Goal: Task Accomplishment & Management: Complete application form

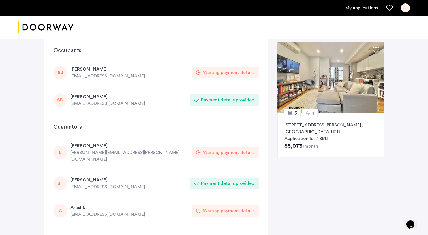
scroll to position [11, 0]
click at [63, 70] on div "SJ" at bounding box center [60, 72] width 14 height 14
click at [92, 68] on div "[PERSON_NAME]" at bounding box center [129, 68] width 118 height 7
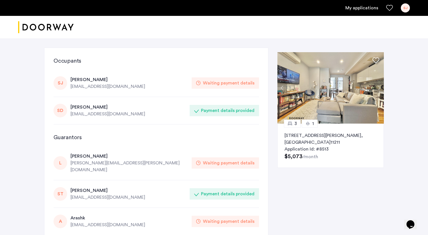
scroll to position [0, 0]
click at [65, 81] on div "SJ" at bounding box center [60, 83] width 14 height 14
click at [61, 81] on div "SJ" at bounding box center [60, 83] width 14 height 14
click at [364, 10] on link "My applications" at bounding box center [361, 8] width 33 height 7
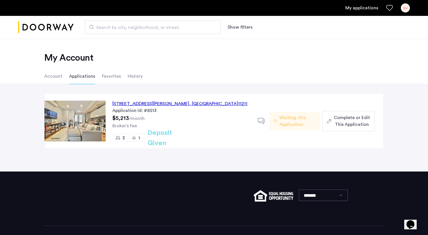
click at [349, 117] on span "Complete or Edit This Application" at bounding box center [352, 121] width 36 height 14
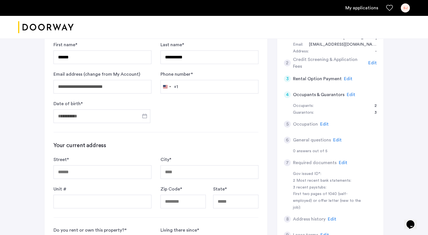
scroll to position [113, 0]
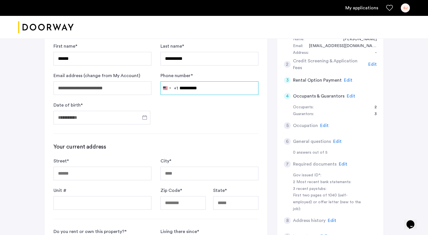
type input "**********"
click at [251, 120] on form "**********" at bounding box center [155, 83] width 205 height 81
click at [144, 117] on span "Open calendar" at bounding box center [145, 117] width 14 height 14
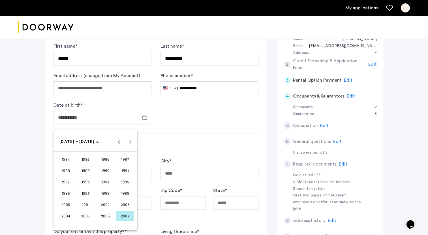
click at [129, 201] on span "2003" at bounding box center [125, 204] width 18 height 10
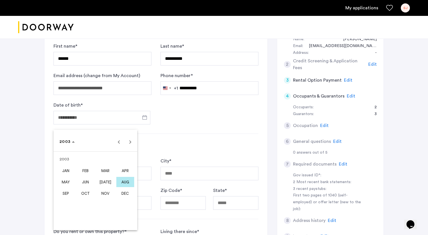
click at [106, 184] on span "[DATE]" at bounding box center [105, 182] width 18 height 10
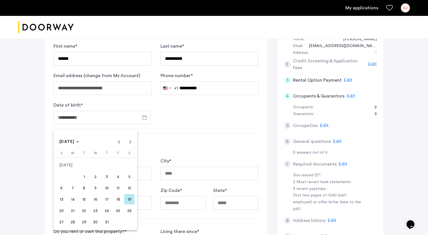
click at [126, 198] on span "19" at bounding box center [129, 199] width 10 height 10
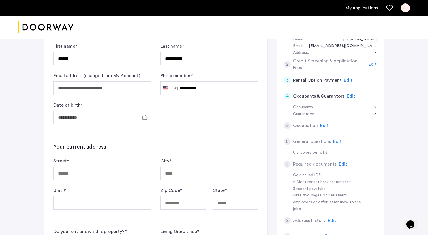
type input "**********"
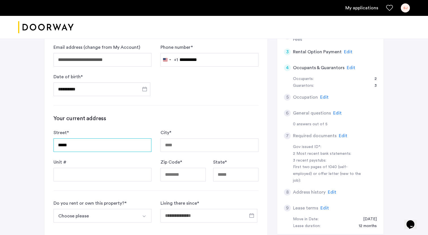
scroll to position [145, 0]
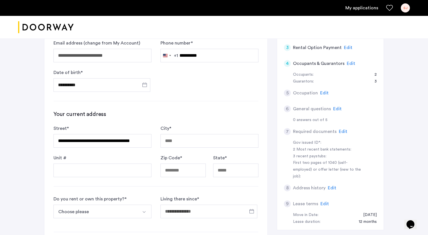
type input "**********"
type input "******"
type input "*****"
type input "**"
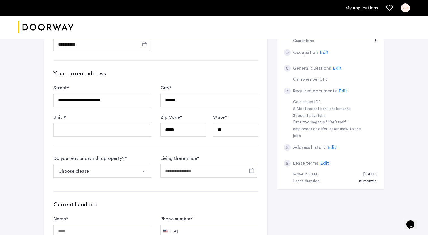
scroll to position [187, 0]
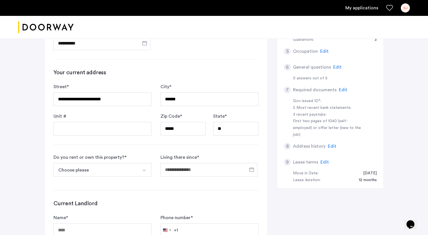
click at [136, 169] on button "Choose please" at bounding box center [95, 170] width 85 height 14
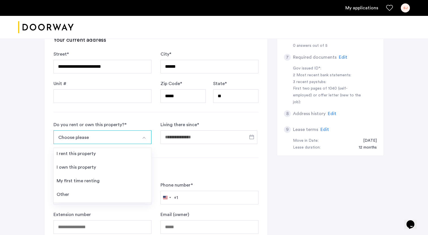
scroll to position [222, 0]
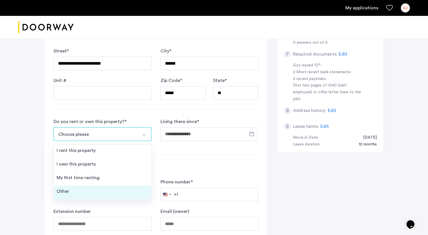
click at [121, 187] on li "Other" at bounding box center [102, 192] width 97 height 14
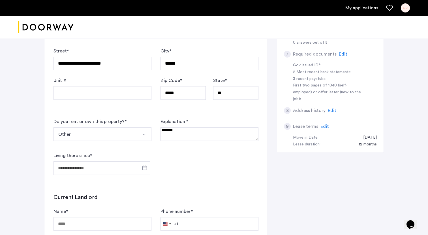
click at [182, 131] on textarea at bounding box center [209, 134] width 98 height 14
type textarea "*********"
click at [141, 136] on button "Select option" at bounding box center [145, 134] width 14 height 14
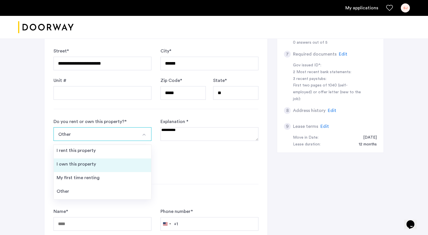
click at [134, 160] on li "I own this property" at bounding box center [102, 165] width 97 height 14
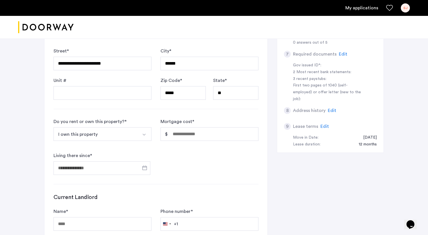
click at [144, 135] on img "Select option" at bounding box center [144, 134] width 5 height 5
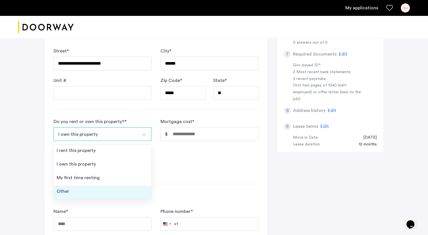
click at [122, 187] on li "Other" at bounding box center [102, 192] width 97 height 14
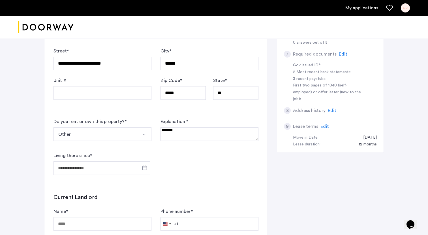
click at [194, 132] on textarea at bounding box center [209, 134] width 98 height 14
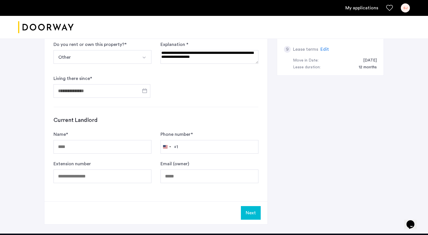
scroll to position [302, 0]
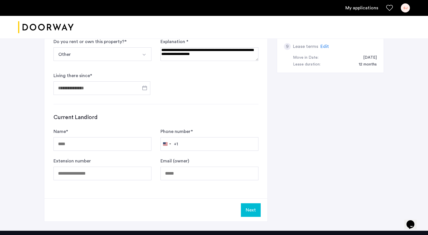
type textarea "**********"
type input "**********"
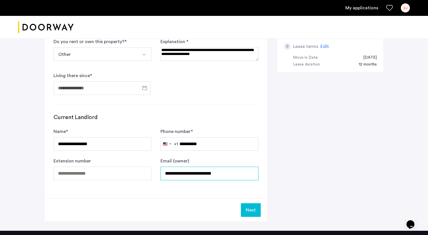
type input "**********"
click at [252, 210] on button "Next" at bounding box center [251, 210] width 20 height 14
type textarea "**********"
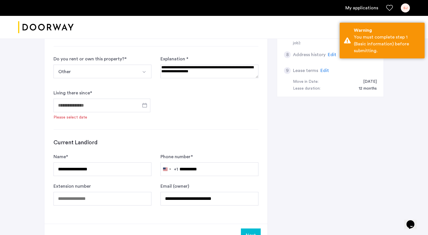
scroll to position [274, 0]
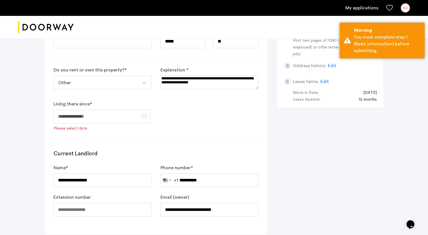
click at [141, 114] on span "Open calendar" at bounding box center [145, 116] width 14 height 14
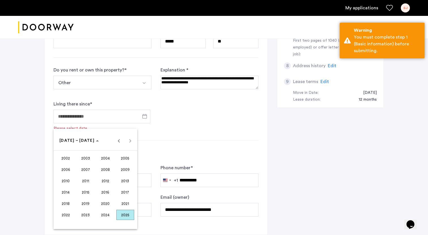
click at [124, 216] on span "2025" at bounding box center [125, 214] width 18 height 10
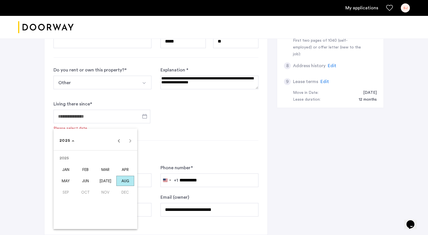
click at [68, 181] on span "MAY" at bounding box center [66, 180] width 18 height 10
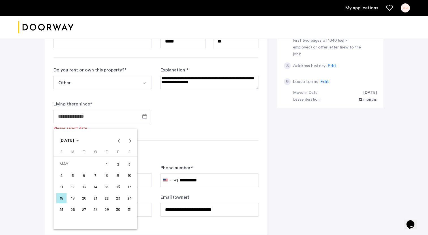
click at [59, 199] on span "18" at bounding box center [61, 198] width 10 height 10
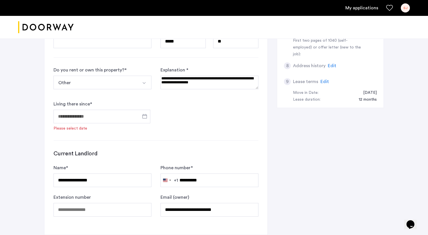
type input "**********"
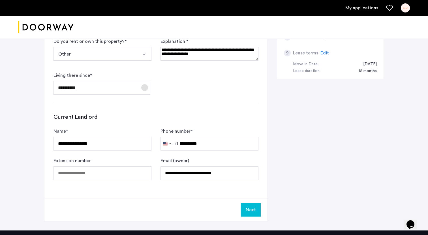
scroll to position [304, 0]
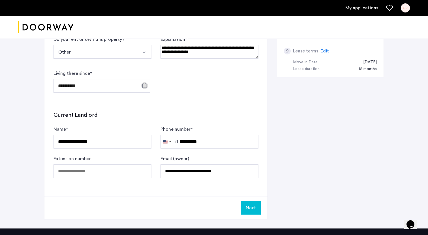
click at [250, 209] on button "Next" at bounding box center [251, 208] width 20 height 14
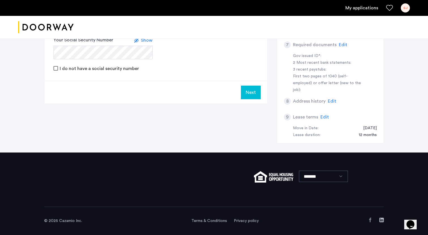
scroll to position [0, 0]
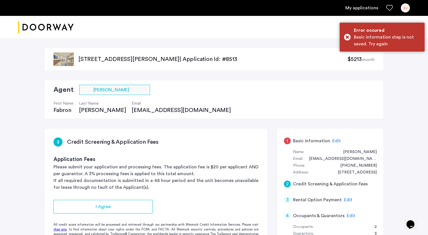
click at [334, 138] on span "Edit" at bounding box center [336, 140] width 8 height 5
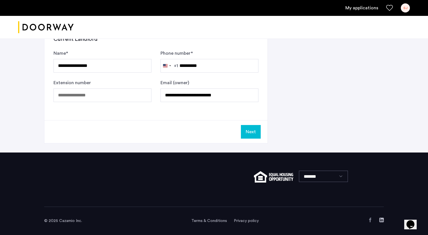
scroll to position [380, 0]
click at [249, 131] on button "Next" at bounding box center [251, 132] width 20 height 14
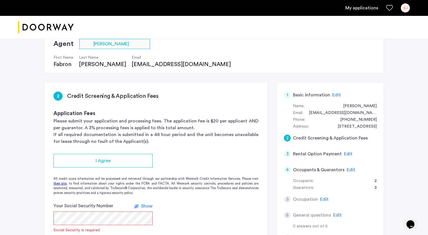
scroll to position [46, 0]
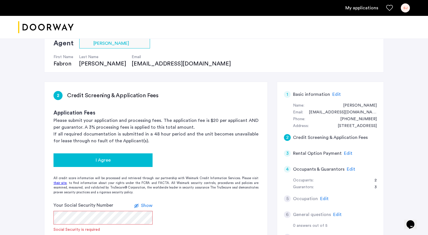
click at [117, 157] on div "I Agree" at bounding box center [103, 159] width 90 height 7
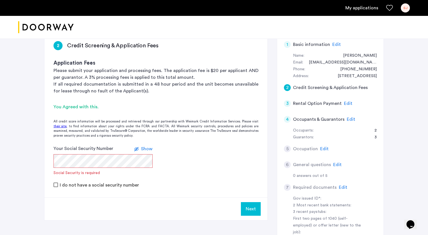
scroll to position [100, 0]
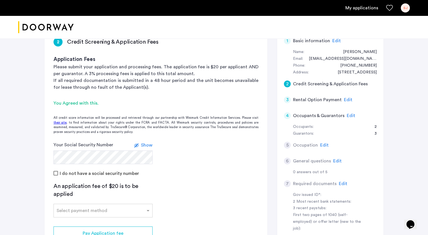
click at [145, 144] on span "Show" at bounding box center [147, 145] width 12 height 5
click at [151, 144] on span "Hide" at bounding box center [148, 145] width 10 height 5
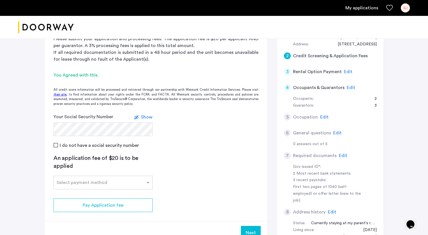
scroll to position [137, 0]
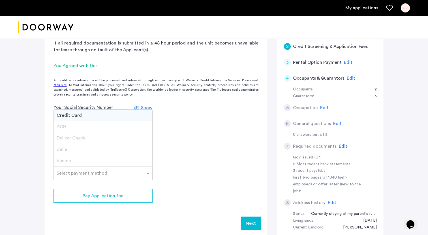
click at [151, 174] on span at bounding box center [148, 172] width 7 height 7
click at [116, 114] on div "Credit Card" at bounding box center [103, 114] width 98 height 11
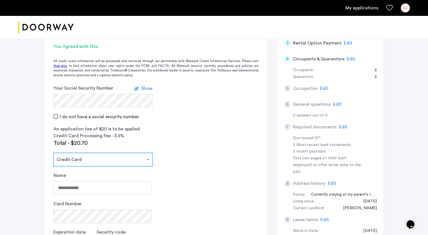
scroll to position [170, 0]
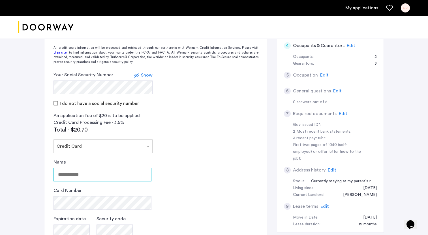
click at [115, 172] on input "Name" at bounding box center [102, 175] width 98 height 14
type input "**********"
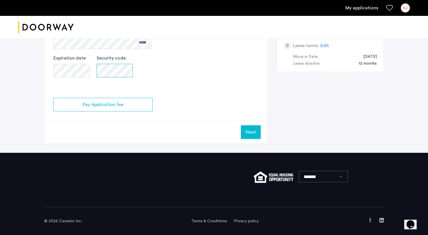
scroll to position [330, 0]
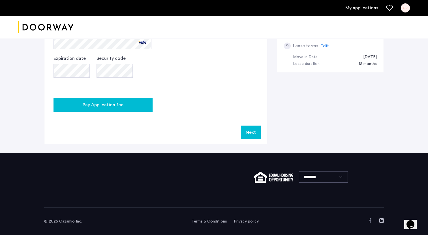
click at [141, 109] on button "Pay Application fee" at bounding box center [102, 105] width 99 height 14
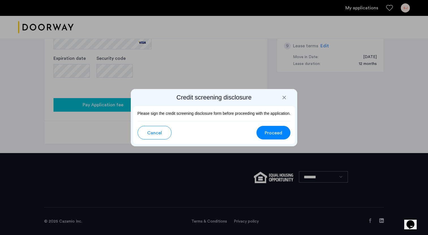
scroll to position [0, 0]
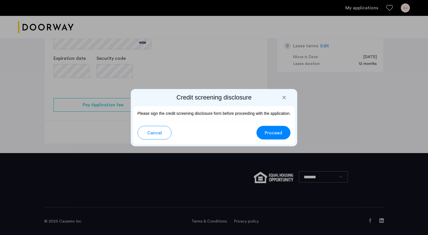
click at [266, 129] on span "Proceed" at bounding box center [274, 132] width 18 height 7
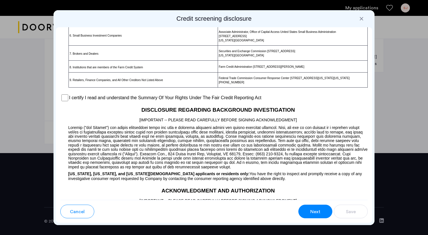
scroll to position [424, 0]
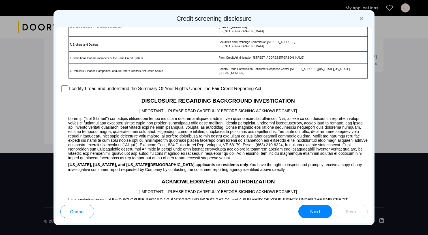
click at [182, 92] on label "I certify I read and understand the Summary Of Your Rights Under The Fair Credi…" at bounding box center [165, 88] width 192 height 7
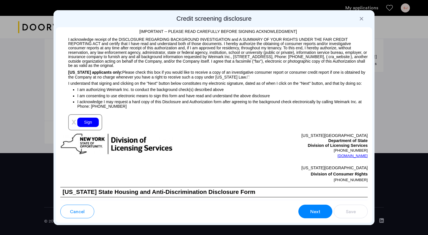
scroll to position [592, 0]
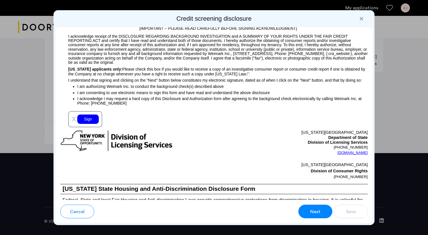
click at [87, 124] on div "Sign" at bounding box center [88, 118] width 22 height 9
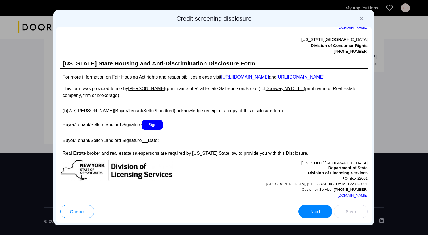
scroll to position [1045, 0]
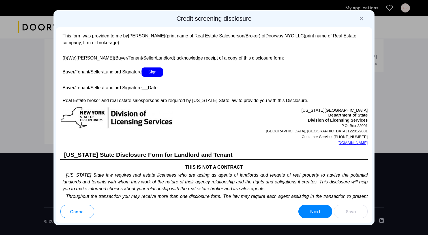
click at [155, 77] on span "Sign" at bounding box center [152, 71] width 22 height 9
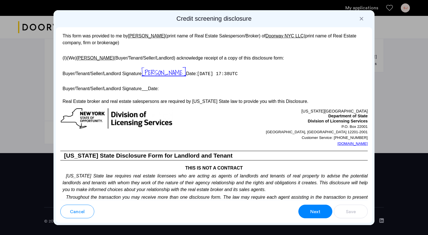
click at [145, 91] on u at bounding box center [144, 88] width 6 height 5
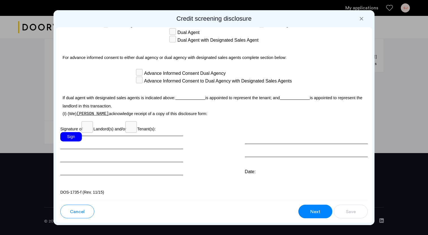
scroll to position [1622, 0]
click at [73, 141] on div "Sign" at bounding box center [71, 136] width 22 height 9
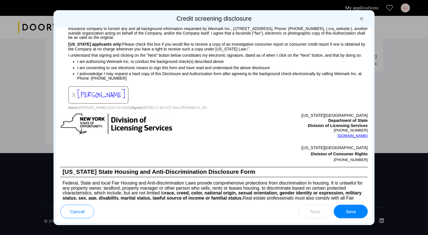
scroll to position [618, 0]
click at [247, 50] on img at bounding box center [248, 48] width 3 height 3
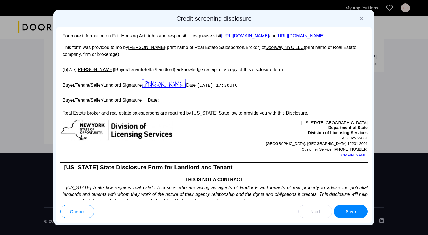
scroll to position [1042, 0]
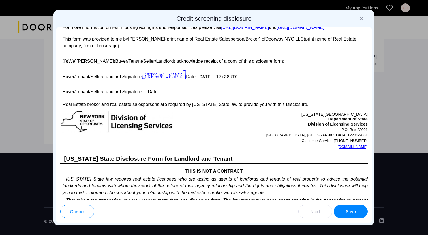
click at [347, 215] on button "Save" at bounding box center [351, 211] width 34 height 14
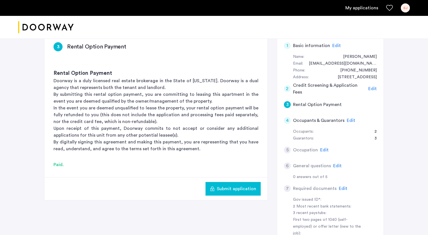
scroll to position [96, 0]
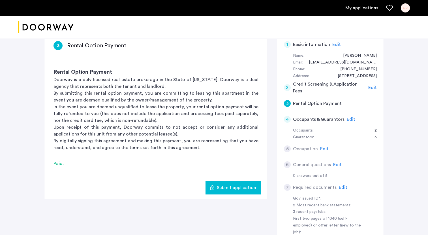
click at [229, 188] on span "Submit application" at bounding box center [236, 187] width 39 height 7
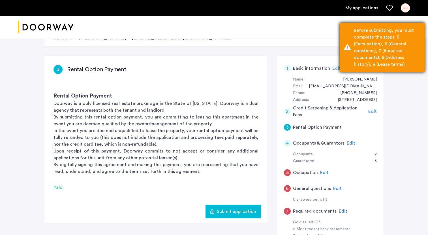
scroll to position [74, 0]
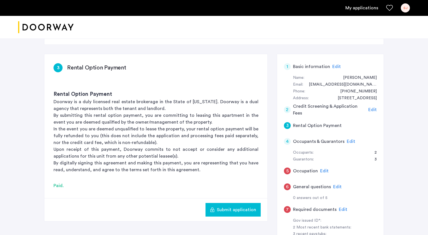
click at [349, 140] on span "Edit" at bounding box center [351, 141] width 8 height 5
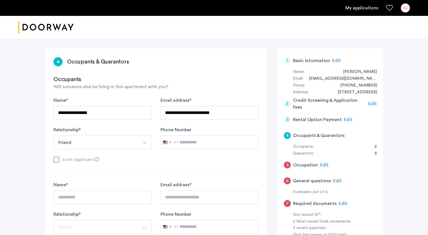
scroll to position [82, 0]
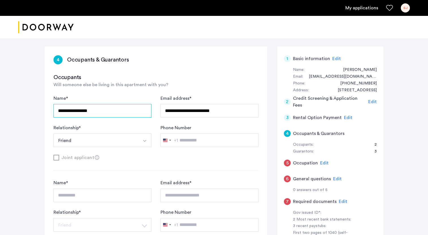
click at [135, 110] on input "**********" at bounding box center [102, 111] width 98 height 14
click at [128, 113] on input "**********" at bounding box center [102, 111] width 98 height 14
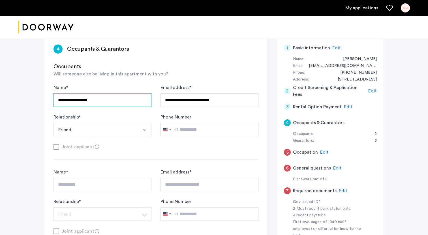
scroll to position [93, 0]
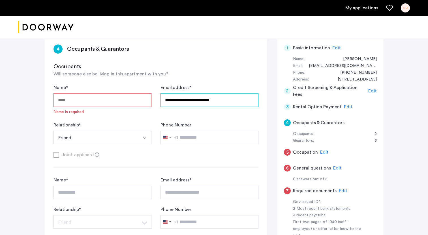
click at [188, 101] on input "**********" at bounding box center [209, 100] width 98 height 14
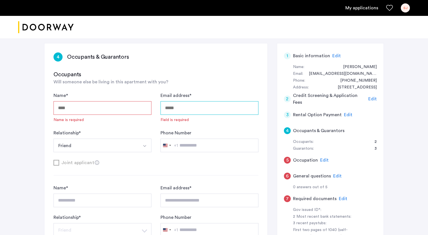
scroll to position [85, 0]
click at [124, 104] on input "Name *" at bounding box center [102, 108] width 98 height 14
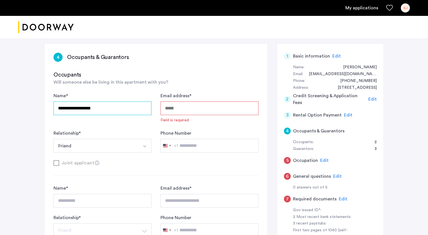
type input "**********"
click at [203, 107] on input "Email address *" at bounding box center [209, 108] width 98 height 14
paste input "**********"
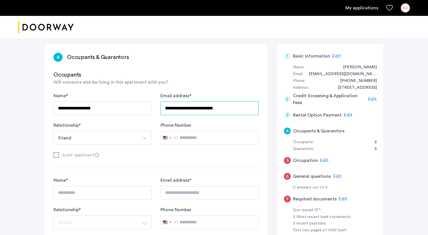
type input "**********"
click at [232, 82] on div "Occupants Will someone else be living in this apartment with you?" at bounding box center [155, 78] width 205 height 15
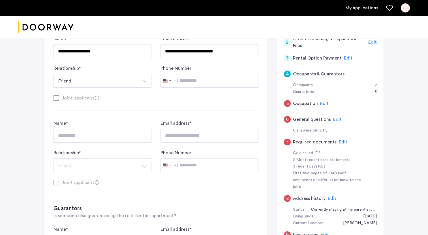
scroll to position [142, 0]
click at [106, 79] on button "Friend" at bounding box center [95, 80] width 85 height 14
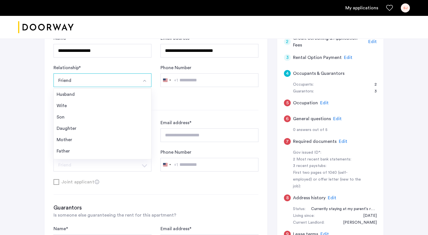
click at [183, 97] on div "Joint applicant" at bounding box center [155, 97] width 205 height 7
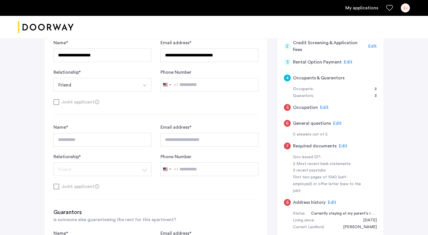
scroll to position [133, 0]
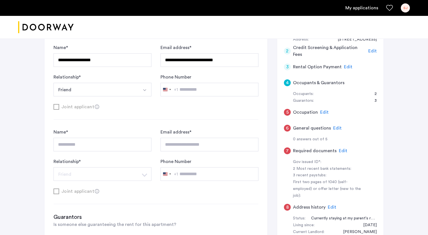
click at [232, 121] on div "**********" at bounding box center [155, 109] width 205 height 172
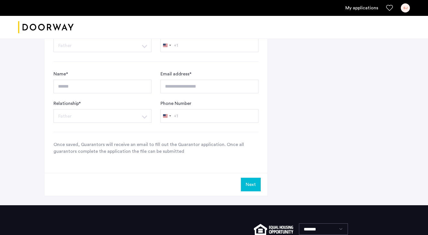
scroll to position [491, 0]
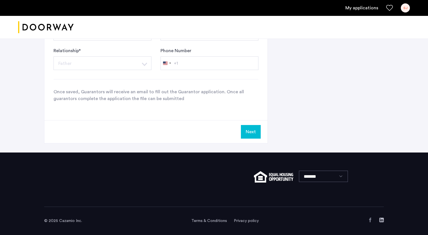
click at [252, 140] on div "Next" at bounding box center [155, 131] width 223 height 23
click at [252, 136] on button "Next" at bounding box center [251, 132] width 20 height 14
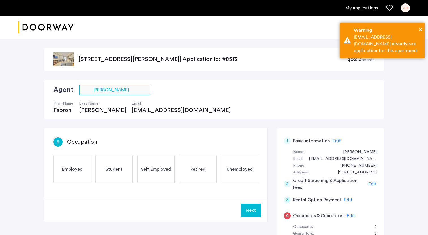
scroll to position [66, 0]
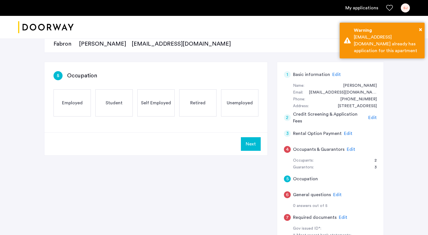
click at [314, 158] on div "Occupants: 2" at bounding box center [335, 160] width 84 height 7
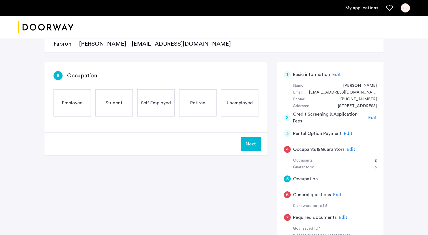
click at [347, 149] on span "Edit" at bounding box center [351, 149] width 8 height 5
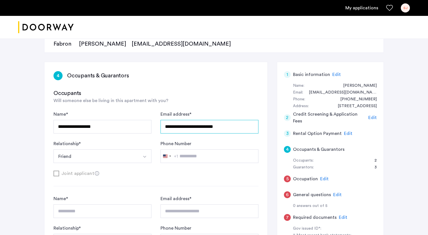
click at [201, 127] on input "**********" at bounding box center [209, 127] width 98 height 14
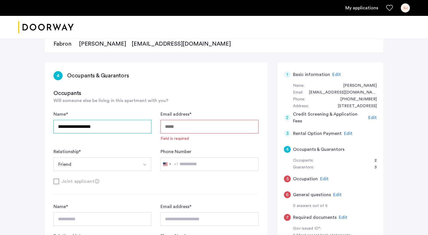
click at [129, 123] on input "**********" at bounding box center [102, 127] width 98 height 14
type input "**********"
click at [203, 123] on input "Email address *" at bounding box center [209, 127] width 98 height 14
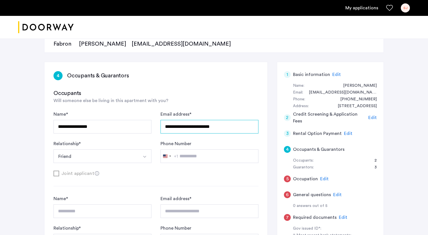
type input "**********"
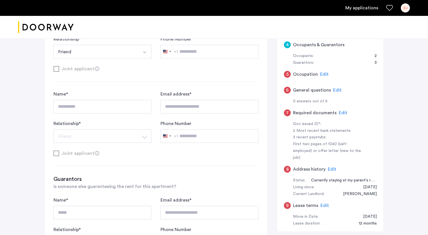
scroll to position [175, 0]
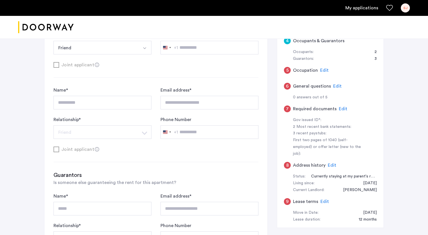
click at [265, 99] on div "**********" at bounding box center [155, 195] width 223 height 482
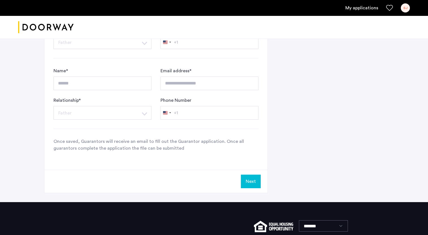
scroll to position [447, 0]
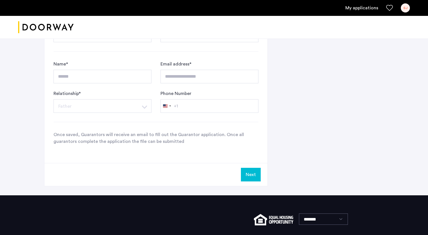
click at [248, 179] on button "Next" at bounding box center [251, 175] width 20 height 14
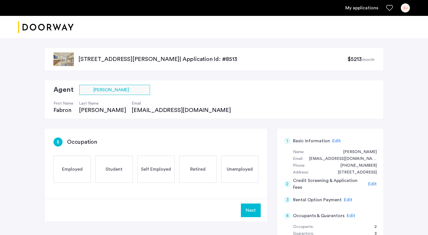
scroll to position [43, 0]
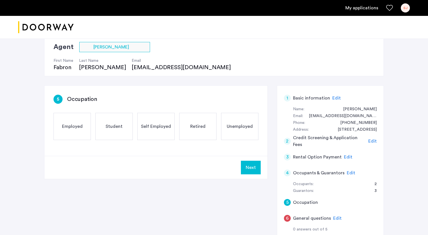
click at [70, 132] on div "Employed" at bounding box center [71, 126] width 37 height 27
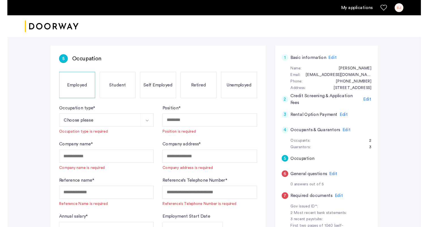
scroll to position [80, 0]
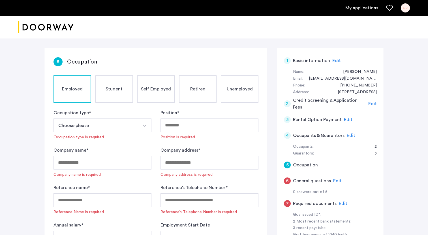
click at [143, 127] on img "Select option" at bounding box center [144, 125] width 5 height 5
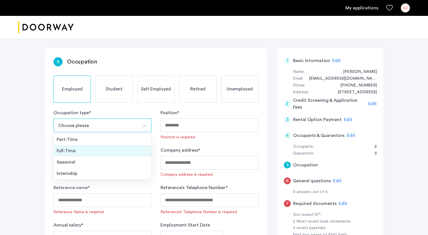
click at [137, 147] on div "Full-Time" at bounding box center [103, 150] width 92 height 7
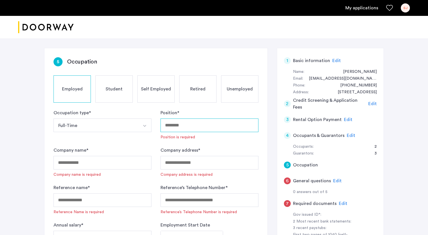
click at [187, 126] on input "Position *" at bounding box center [209, 125] width 98 height 14
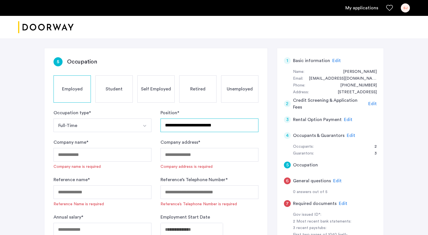
type input "**********"
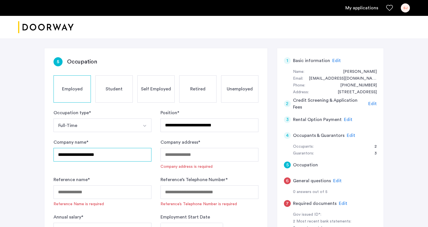
type input "**********"
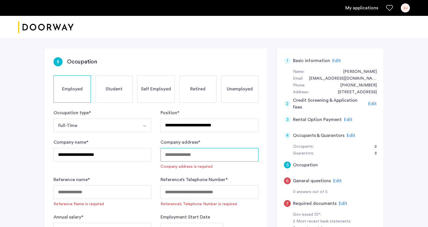
paste input "**********"
type input "**********"
paste input "**********"
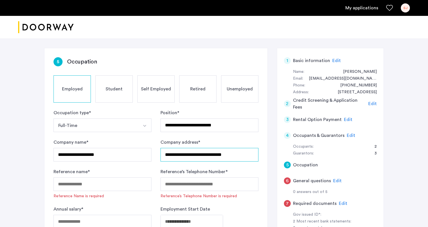
type input "**********"
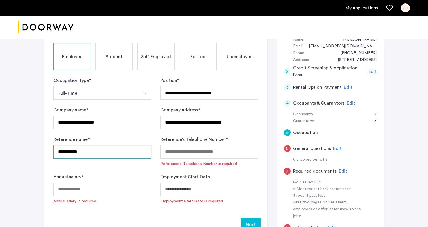
type input "**********"
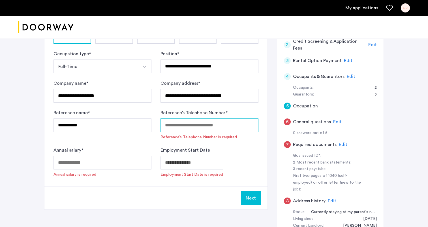
scroll to position [148, 0]
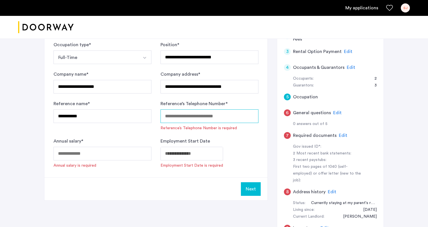
click at [232, 110] on input "Reference’s Telephone Number *" at bounding box center [209, 116] width 98 height 14
paste input "**********"
type input "*"
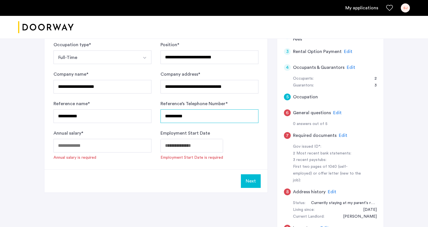
type input "**********"
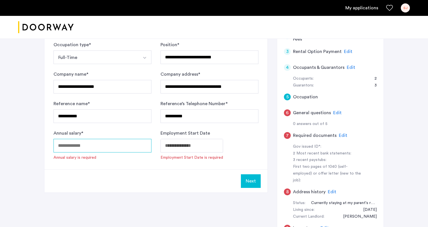
click at [98, 145] on input "Annual salary *" at bounding box center [102, 146] width 98 height 14
type input "*****"
click at [67, 187] on div "Next" at bounding box center [155, 180] width 223 height 23
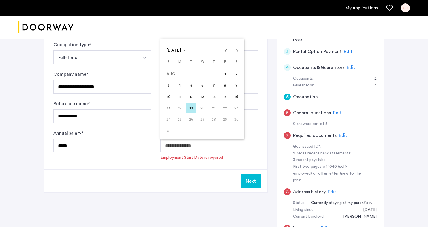
click at [236, 51] on div "[DATE] [DATE]" at bounding box center [202, 50] width 81 height 11
click at [188, 54] on span "Choose month and year" at bounding box center [176, 51] width 24 height 14
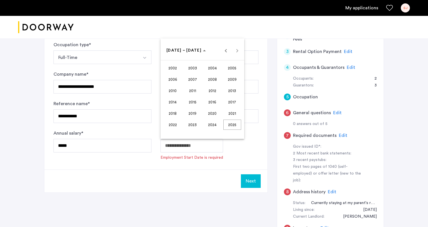
click at [238, 51] on div "[DATE] to [DATE] [DATE] – [DATE]" at bounding box center [202, 50] width 81 height 11
click at [224, 53] on span "Previous 24 years" at bounding box center [225, 50] width 11 height 11
click at [234, 52] on span "Next 24 years" at bounding box center [236, 50] width 11 height 11
click at [233, 126] on span "2025" at bounding box center [232, 124] width 18 height 10
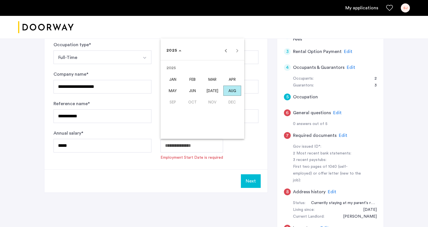
click at [171, 104] on span "SEP" at bounding box center [173, 102] width 18 height 10
click at [231, 92] on span "AUG" at bounding box center [232, 90] width 18 height 10
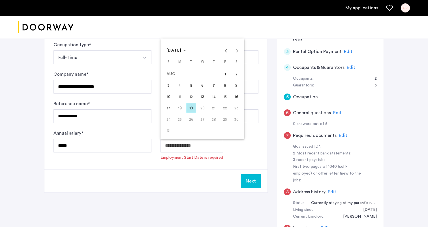
click at [205, 179] on div at bounding box center [214, 113] width 428 height 227
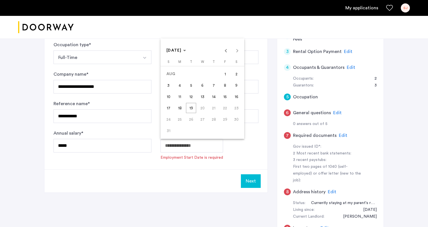
click at [226, 97] on span "15" at bounding box center [225, 96] width 10 height 10
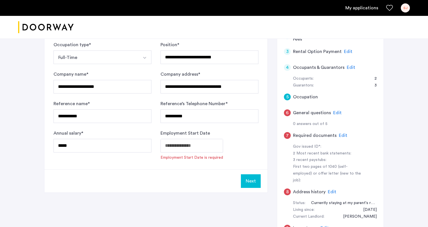
type input "**********"
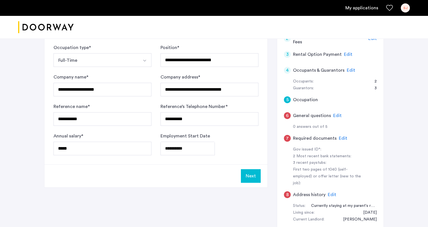
scroll to position [148, 0]
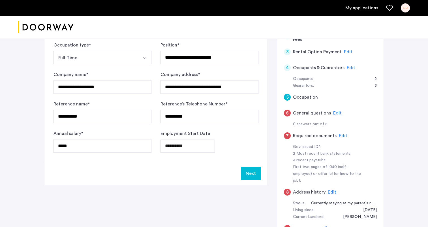
click at [250, 172] on button "Next" at bounding box center [251, 173] width 20 height 14
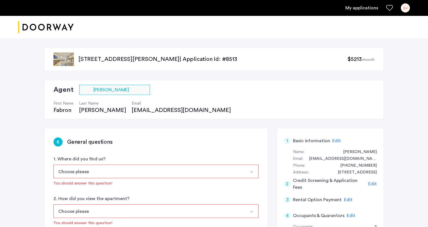
click at [250, 172] on img "Select option" at bounding box center [251, 171] width 5 height 5
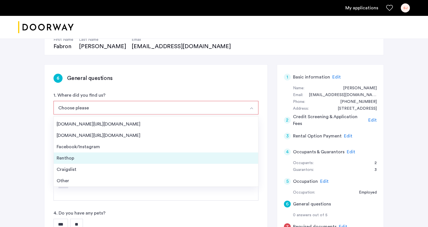
scroll to position [9, 0]
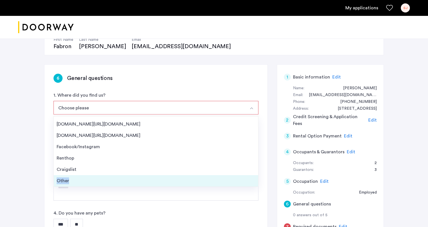
click at [173, 177] on li "Other" at bounding box center [156, 180] width 204 height 11
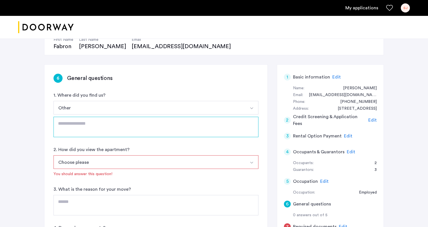
click at [165, 128] on textarea at bounding box center [155, 127] width 205 height 20
type textarea "*"
type textarea "**********"
click at [138, 169] on div "Choose please In-Person Pre-recorded Video Only Video Call Only Site unseen You…" at bounding box center [155, 166] width 205 height 22
click at [140, 160] on button "Choose please" at bounding box center [149, 162] width 192 height 14
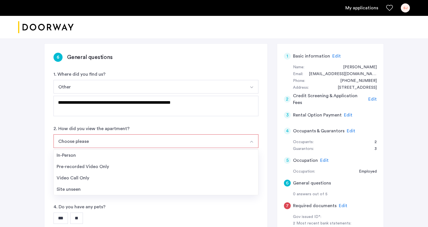
scroll to position [89, 0]
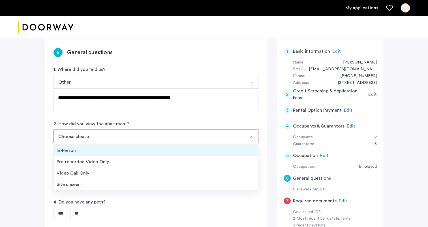
click at [143, 149] on div "In-Person" at bounding box center [156, 150] width 199 height 7
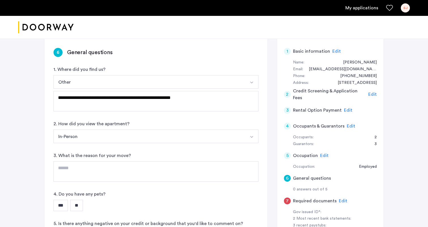
click at [151, 134] on button "In-Person" at bounding box center [149, 136] width 192 height 14
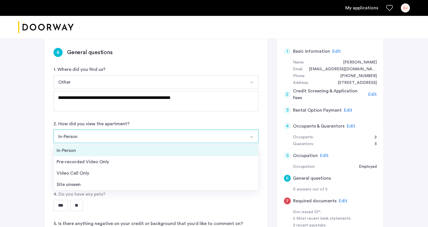
click at [150, 148] on div "In-Person" at bounding box center [156, 150] width 199 height 7
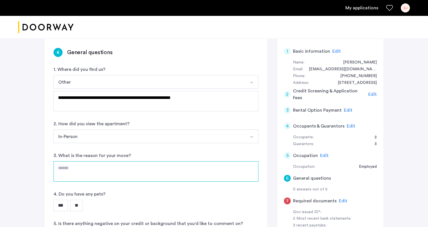
click at [141, 162] on textarea at bounding box center [155, 171] width 205 height 20
click at [81, 168] on textarea "**********" at bounding box center [155, 171] width 205 height 20
click at [134, 170] on textarea "**********" at bounding box center [155, 171] width 205 height 20
type textarea "**********"
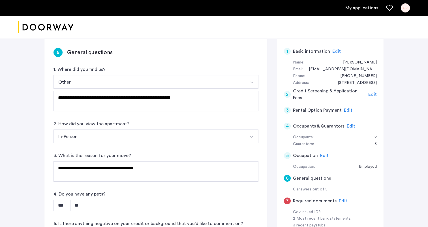
click at [74, 205] on input "**" at bounding box center [76, 204] width 13 height 11
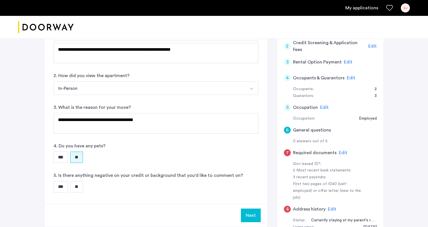
scroll to position [171, 0]
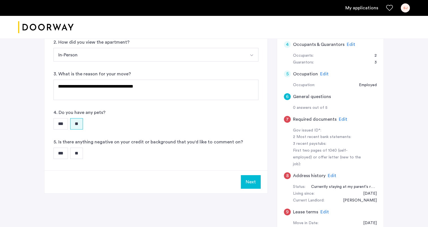
click at [83, 156] on input "**" at bounding box center [76, 152] width 13 height 11
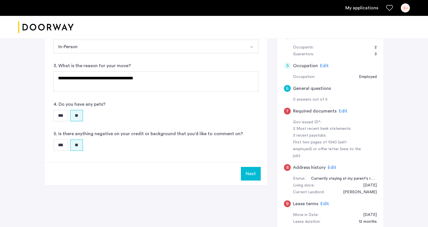
scroll to position [180, 0]
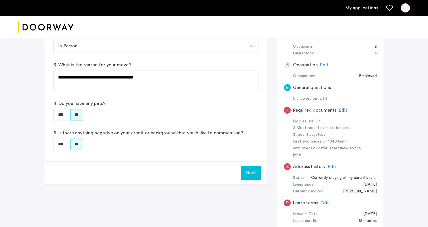
click at [247, 171] on button "Next" at bounding box center [251, 173] width 20 height 14
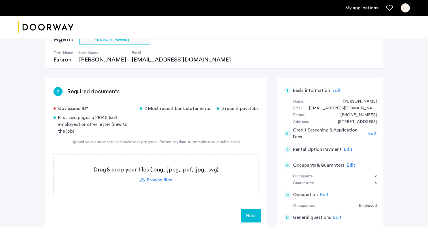
scroll to position [53, 0]
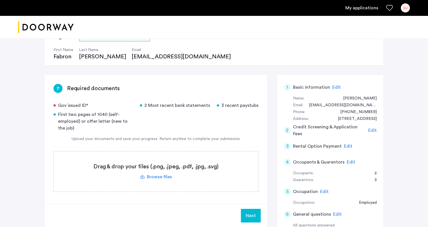
click at [149, 181] on label at bounding box center [156, 171] width 204 height 40
click at [0, 0] on input "file" at bounding box center [0, 0] width 0 height 0
click at [162, 177] on label at bounding box center [156, 171] width 204 height 40
click at [0, 0] on input "file" at bounding box center [0, 0] width 0 height 0
click at [188, 122] on div "Gov issued ID* 2 Most recent bank statements 3 recent paystubs First two pages …" at bounding box center [155, 116] width 205 height 29
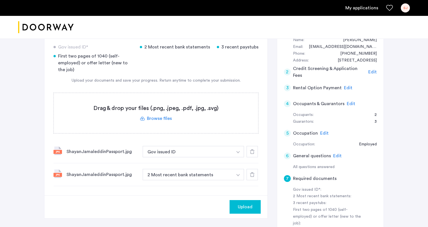
scroll to position [129, 0]
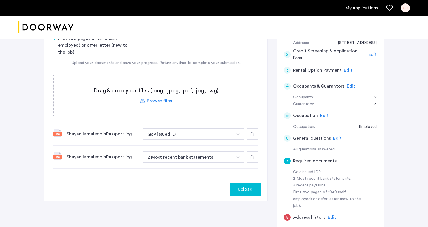
click at [254, 155] on icon at bounding box center [252, 156] width 5 height 5
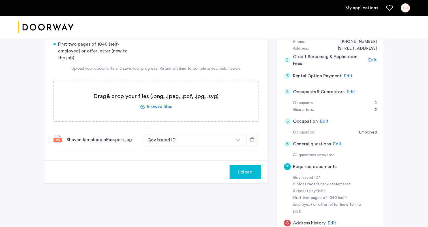
scroll to position [133, 0]
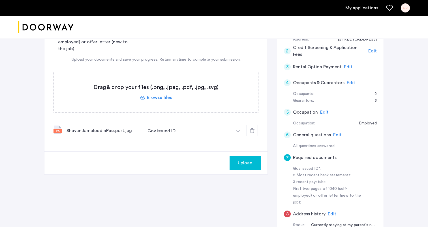
click at [169, 100] on label at bounding box center [156, 92] width 204 height 40
click at [0, 0] on input "file" at bounding box center [0, 0] width 0 height 0
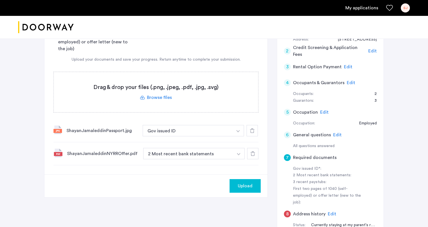
click at [235, 136] on button "button" at bounding box center [238, 130] width 12 height 11
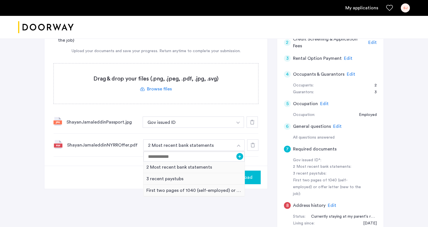
scroll to position [143, 0]
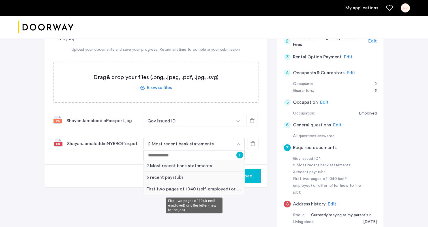
click at [212, 191] on div "First two pages of 1040 (self-employed) or offer letter (new to the job)" at bounding box center [193, 189] width 101 height 12
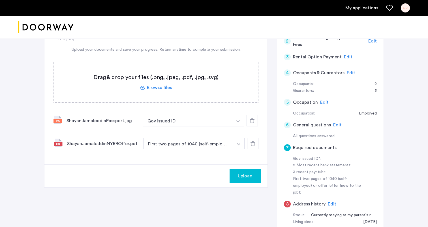
click at [166, 87] on label at bounding box center [156, 82] width 204 height 40
click at [0, 0] on input "file" at bounding box center [0, 0] width 0 height 0
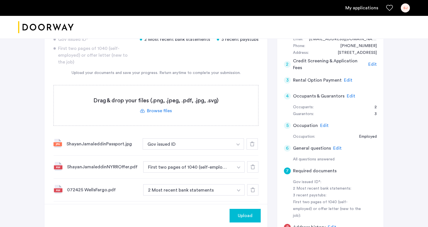
scroll to position [125, 0]
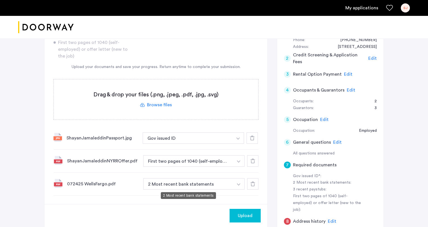
click at [201, 183] on button "2 Most recent bank statements" at bounding box center [188, 183] width 90 height 11
click at [238, 143] on button "button" at bounding box center [238, 137] width 12 height 11
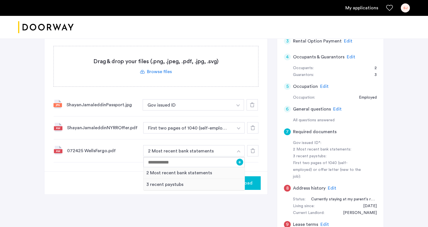
scroll to position [167, 0]
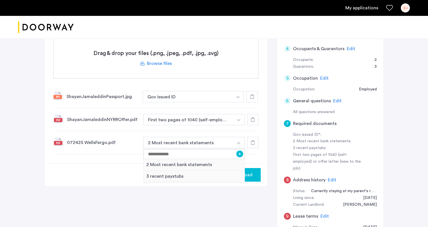
click at [176, 199] on div "7 Required documents Gov issued ID* 2 Most recent bank statements 3 recent pays…" at bounding box center [214, 106] width 340 height 290
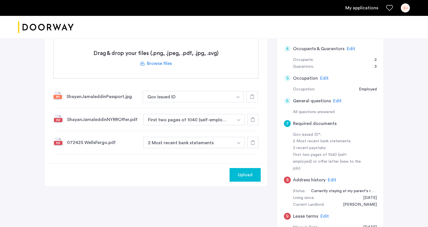
click at [258, 105] on div "ShayanJamaleddinPassport.jpg Gov issued ID + 2 Most recent bank statements 3 re…" at bounding box center [155, 96] width 205 height 23
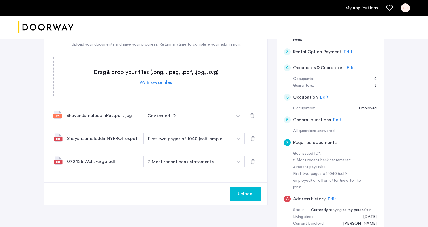
scroll to position [154, 0]
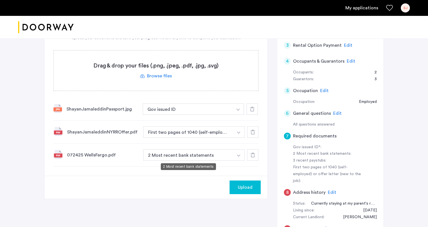
click at [224, 155] on button "2 Most recent bank statements" at bounding box center [188, 154] width 90 height 11
click at [159, 73] on label at bounding box center [156, 70] width 204 height 40
click at [0, 0] on input "file" at bounding box center [0, 0] width 0 height 0
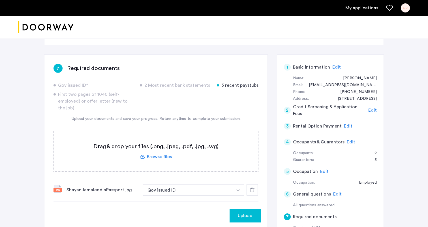
scroll to position [65, 0]
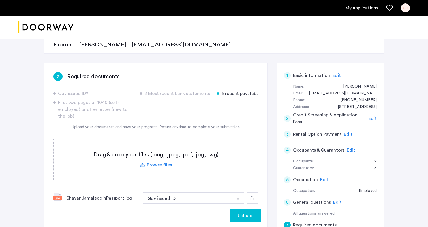
click at [237, 93] on div "3 recent paystubs" at bounding box center [238, 93] width 42 height 7
drag, startPoint x: 220, startPoint y: 93, endPoint x: 270, endPoint y: 93, distance: 50.1
click at [270, 93] on div "7 Required documents Gov issued ID* 2 Most recent bank statements 3 recent pays…" at bounding box center [214, 208] width 340 height 290
click at [257, 95] on div "3 recent paystubs" at bounding box center [238, 93] width 42 height 7
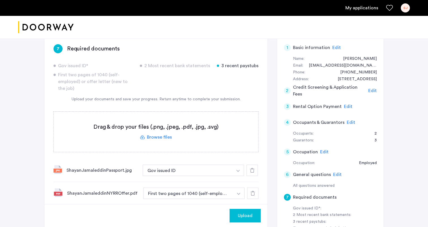
scroll to position [94, 0]
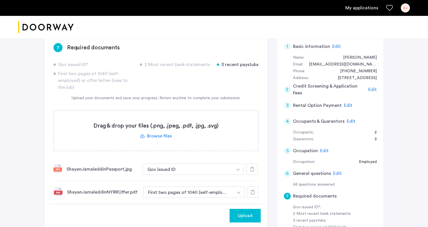
drag, startPoint x: 221, startPoint y: 65, endPoint x: 259, endPoint y: 65, distance: 38.2
click at [260, 65] on div "7 Required documents Gov issued ID* 2 Most recent bank statements 3 recent pays…" at bounding box center [155, 146] width 223 height 224
click at [257, 66] on div "3 recent paystubs" at bounding box center [238, 64] width 42 height 7
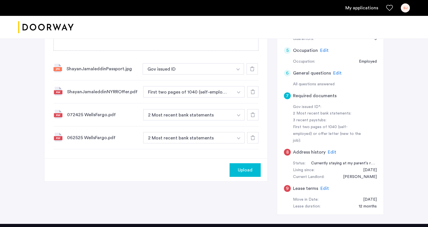
scroll to position [224, 0]
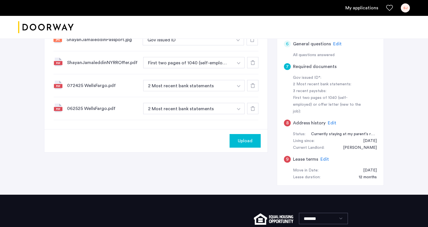
click at [253, 142] on div "Upload" at bounding box center [245, 140] width 22 height 7
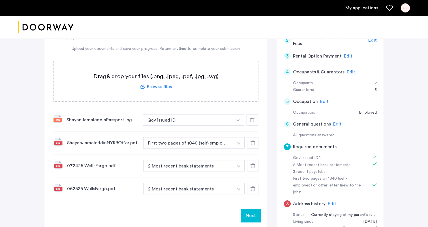
scroll to position [152, 0]
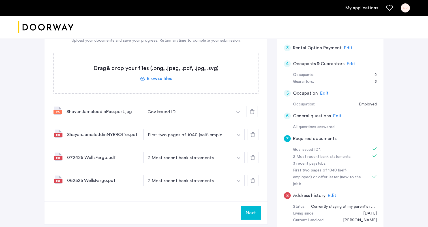
click at [239, 117] on button "button" at bounding box center [238, 111] width 12 height 11
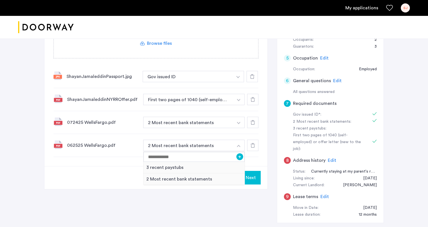
scroll to position [191, 0]
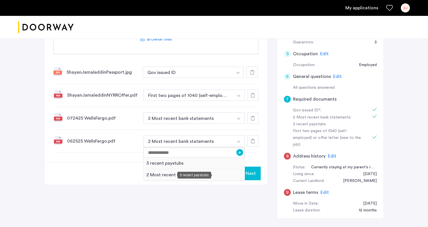
click at [218, 162] on div "3 recent paystubs" at bounding box center [193, 163] width 101 height 12
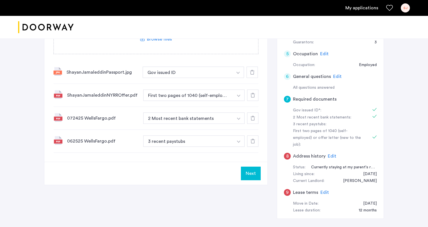
click at [255, 175] on button "Next" at bounding box center [251, 173] width 20 height 14
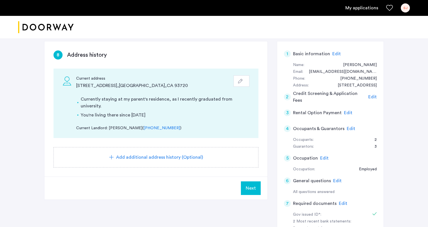
scroll to position [87, 0]
click at [252, 184] on span "Next" at bounding box center [251, 187] width 10 height 7
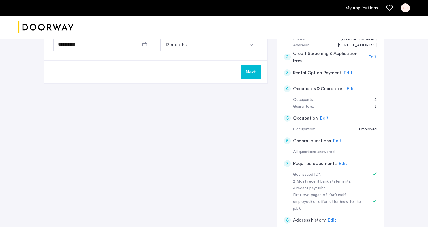
scroll to position [116, 0]
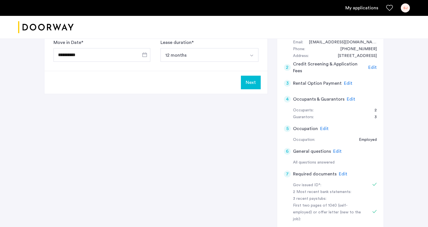
click at [350, 98] on span "Edit" at bounding box center [351, 99] width 8 height 5
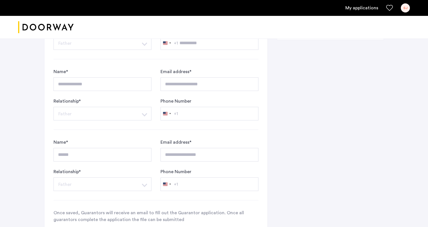
scroll to position [227, 0]
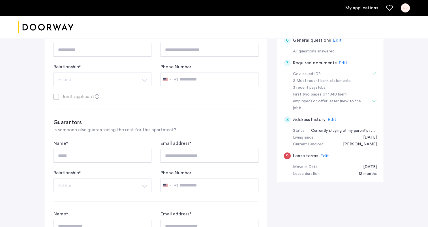
click at [325, 153] on span "Edit" at bounding box center [324, 155] width 8 height 5
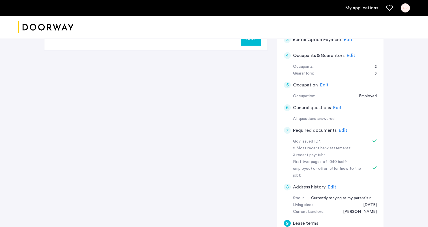
scroll to position [85, 0]
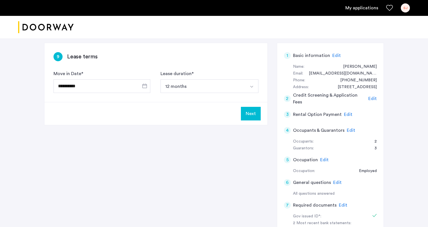
click at [249, 122] on div "Next" at bounding box center [155, 113] width 223 height 23
click at [249, 117] on button "Next" at bounding box center [251, 114] width 20 height 14
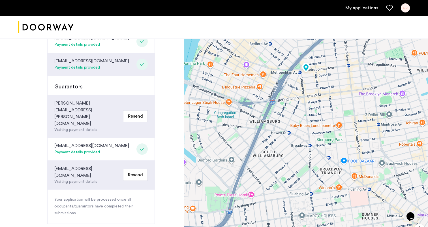
scroll to position [166, 0]
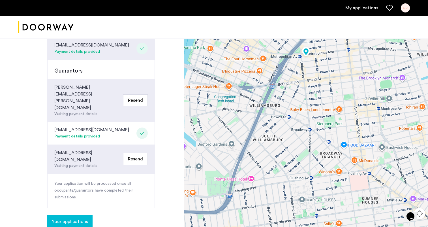
click at [79, 218] on span "Your applications" at bounding box center [70, 221] width 36 height 7
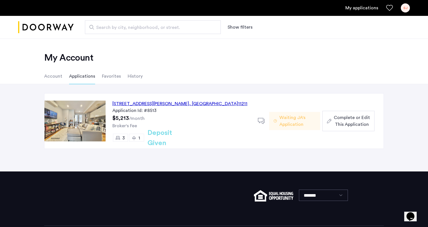
click at [49, 77] on li "Account" at bounding box center [53, 76] width 18 height 16
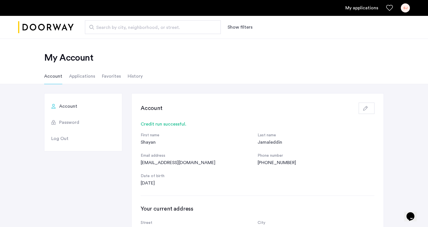
click at [107, 77] on li "Favorites" at bounding box center [111, 76] width 19 height 16
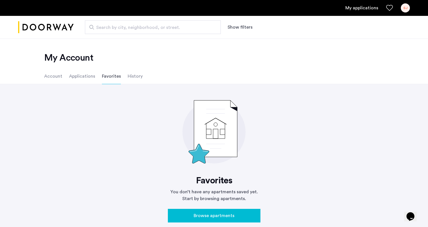
click at [128, 75] on li "History" at bounding box center [135, 76] width 15 height 16
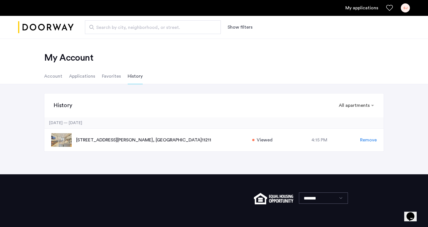
click at [66, 73] on ul "Account Applications Favorites History" at bounding box center [214, 76] width 357 height 16
click at [75, 74] on li "Applications" at bounding box center [82, 76] width 26 height 16
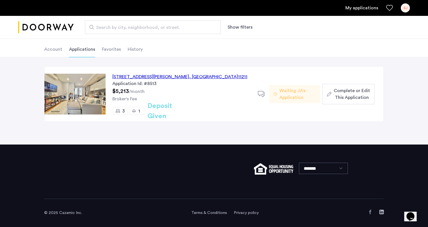
scroll to position [27, 0]
click at [155, 77] on div "[STREET_ADDRESS][PERSON_NAME]" at bounding box center [179, 76] width 135 height 7
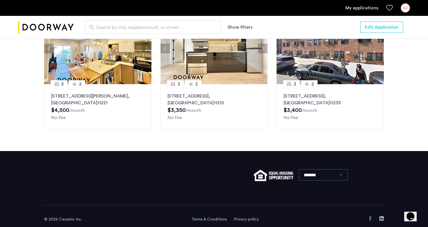
scroll to position [627, 0]
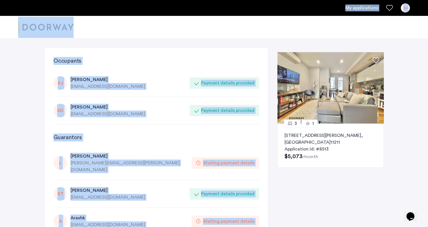
drag, startPoint x: 190, startPoint y: 171, endPoint x: 136, endPoint y: -3, distance: 182.9
click at [136, 0] on html "My applications SJ Price Fee Availability Beds Baths Subway Neighborhoods Build…" at bounding box center [214, 113] width 428 height 227
click at [52, 57] on div "Occupants SJ Shayan Jamaleddin shayanjamaleddin@gmail.com Payment details provi…" at bounding box center [156, 165] width 224 height 234
